Goal: Task Accomplishment & Management: Complete application form

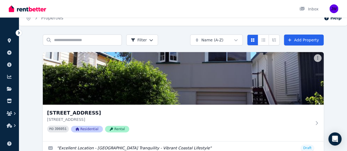
scroll to position [27, 0]
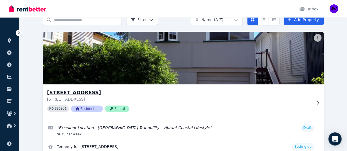
click at [72, 94] on h3 "[STREET_ADDRESS]" at bounding box center [179, 93] width 265 height 8
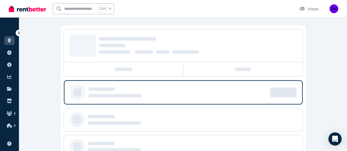
scroll to position [55, 0]
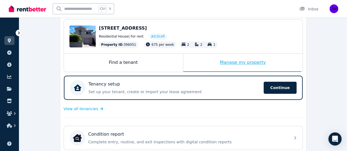
click at [243, 63] on div "Manage my property" at bounding box center [242, 63] width 119 height 18
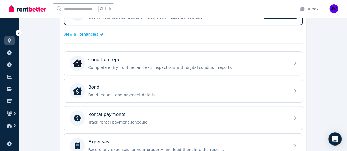
scroll to position [47, 0]
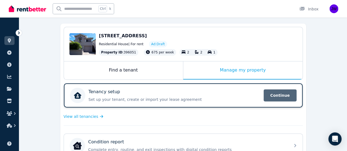
click at [278, 95] on span "Continue" at bounding box center [280, 95] width 33 height 12
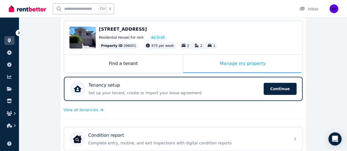
scroll to position [55, 0]
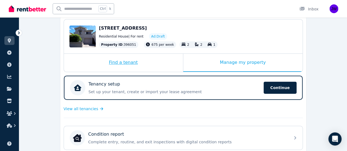
click at [142, 62] on div "Find a tenant" at bounding box center [123, 63] width 119 height 18
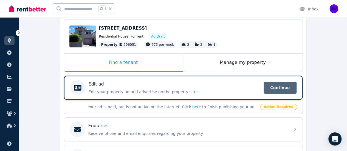
click at [281, 88] on span "Continue" at bounding box center [280, 88] width 33 height 12
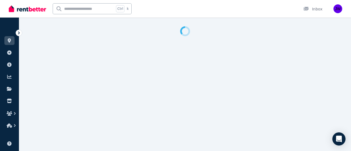
select select "***"
select select "**********"
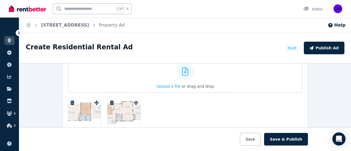
scroll to position [878, 0]
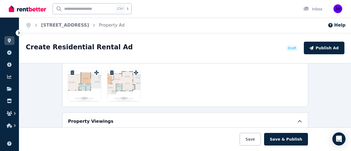
click at [85, 76] on div at bounding box center [84, 84] width 33 height 33
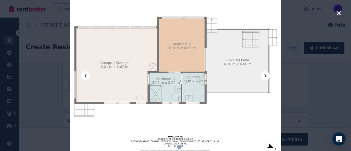
click at [267, 79] on button at bounding box center [265, 75] width 9 height 9
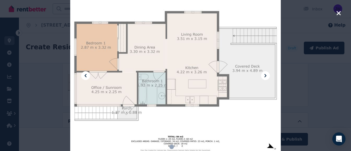
click at [265, 76] on icon at bounding box center [265, 75] width 7 height 7
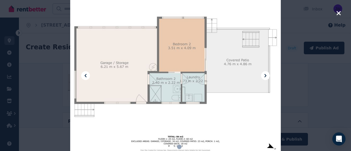
click at [265, 76] on icon at bounding box center [265, 75] width 7 height 7
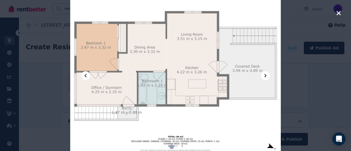
click at [265, 76] on icon at bounding box center [265, 75] width 7 height 7
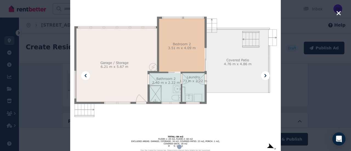
click at [341, 12] on div at bounding box center [175, 75] width 351 height 151
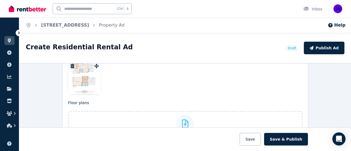
scroll to position [768, 0]
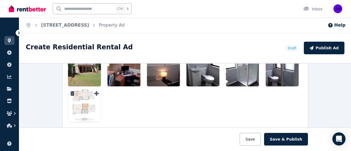
click at [90, 102] on div at bounding box center [84, 105] width 33 height 33
